Goal: Task Accomplishment & Management: Manage account settings

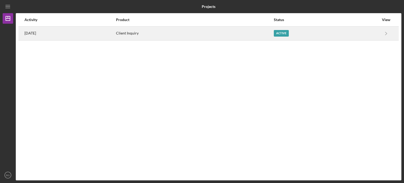
click at [347, 32] on div "Active" at bounding box center [325, 33] width 105 height 13
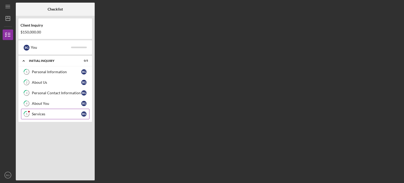
click at [45, 112] on div "Services" at bounding box center [56, 114] width 49 height 4
